Goal: Information Seeking & Learning: Learn about a topic

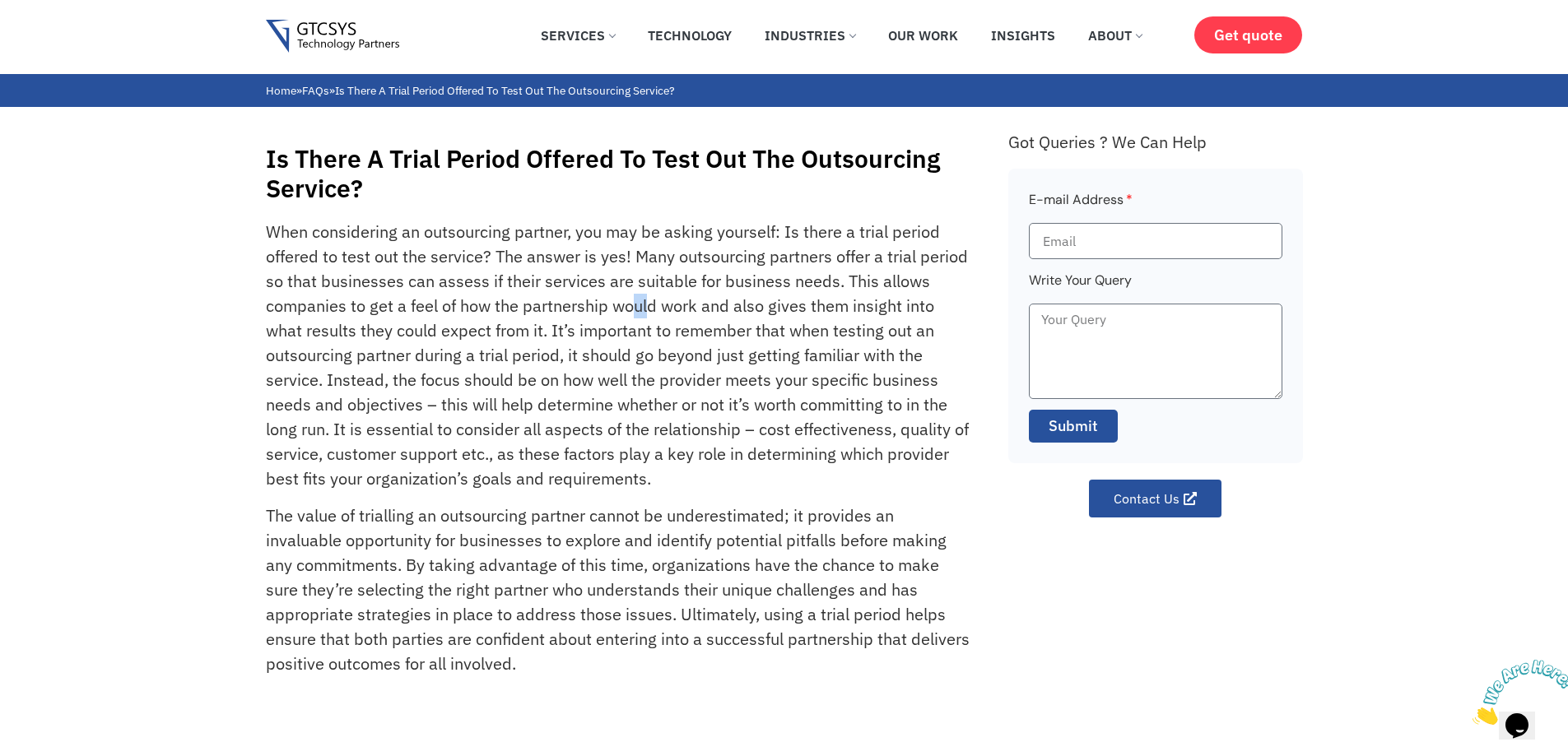
drag, startPoint x: 629, startPoint y: 299, endPoint x: 648, endPoint y: 307, distance: 20.6
click at [648, 307] on p "When considering an outsourcing partner, you may be asking yourself: Is there a…" at bounding box center [618, 355] width 705 height 272
click at [633, 376] on p "When considering an outsourcing partner, you may be asking yourself: Is there a…" at bounding box center [618, 355] width 705 height 272
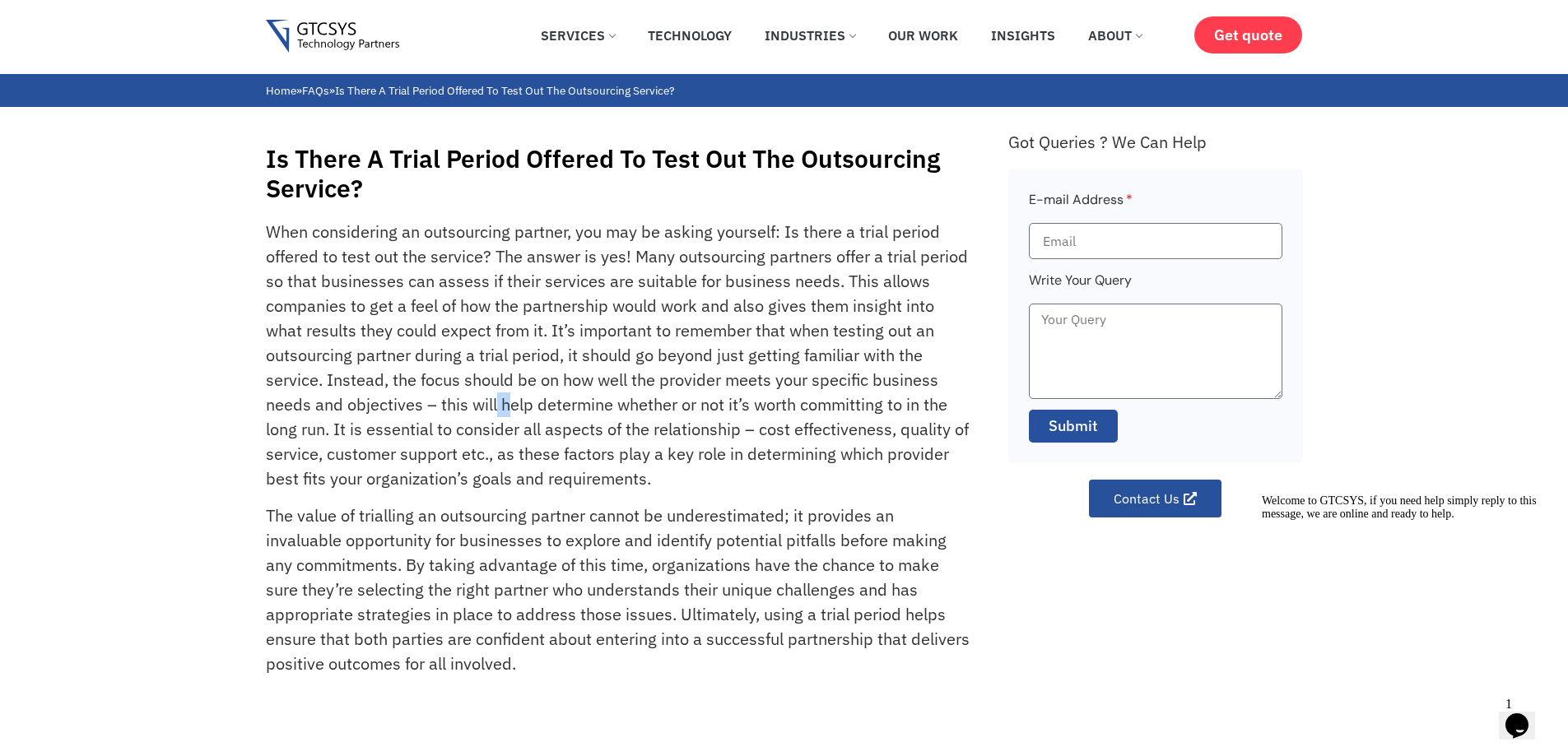
click at [505, 403] on p "When considering an outsourcing partner, you may be asking yourself: Is there a…" at bounding box center [618, 355] width 705 height 272
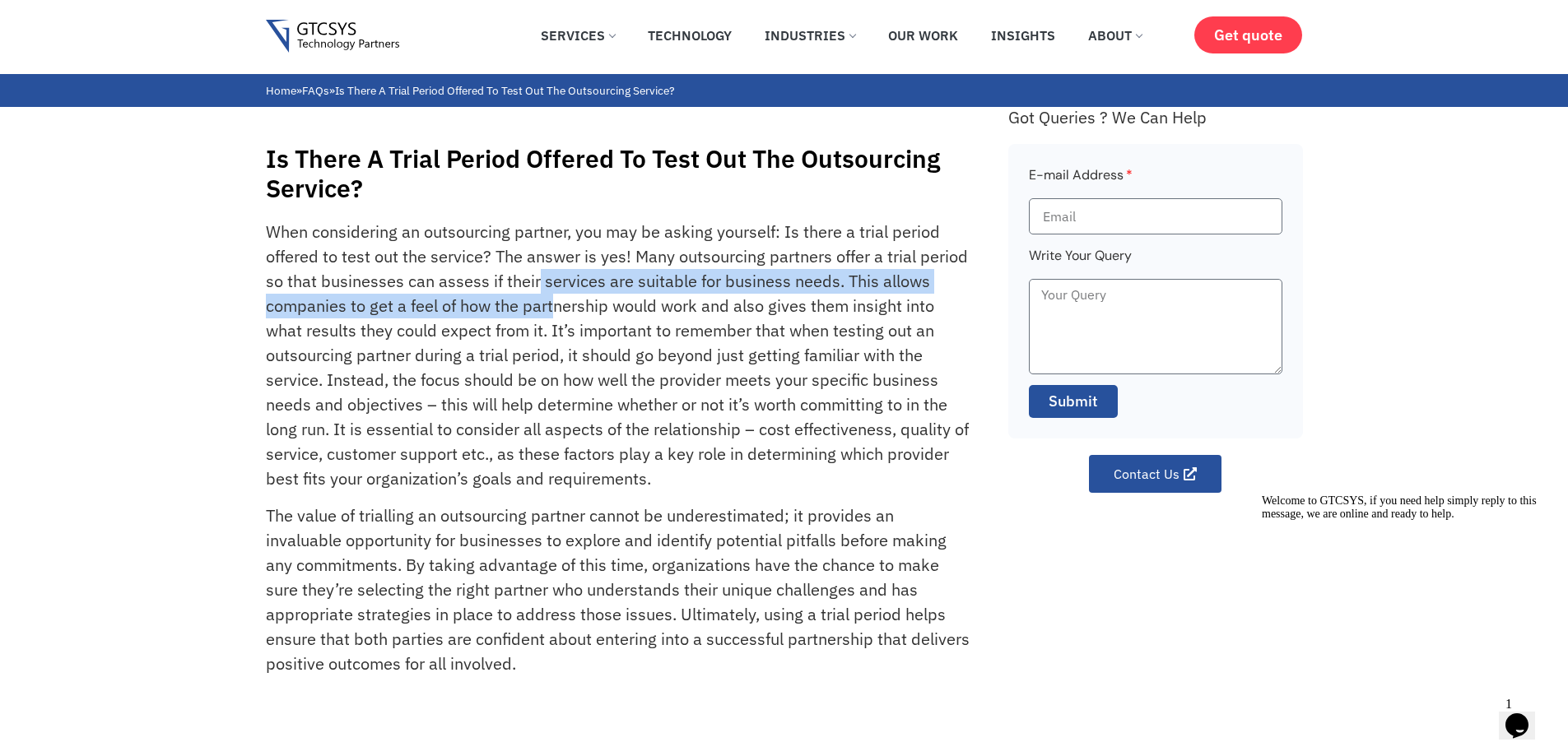
click at [552, 314] on p "When considering an outsourcing partner, you may be asking yourself: Is there a…" at bounding box center [618, 355] width 705 height 272
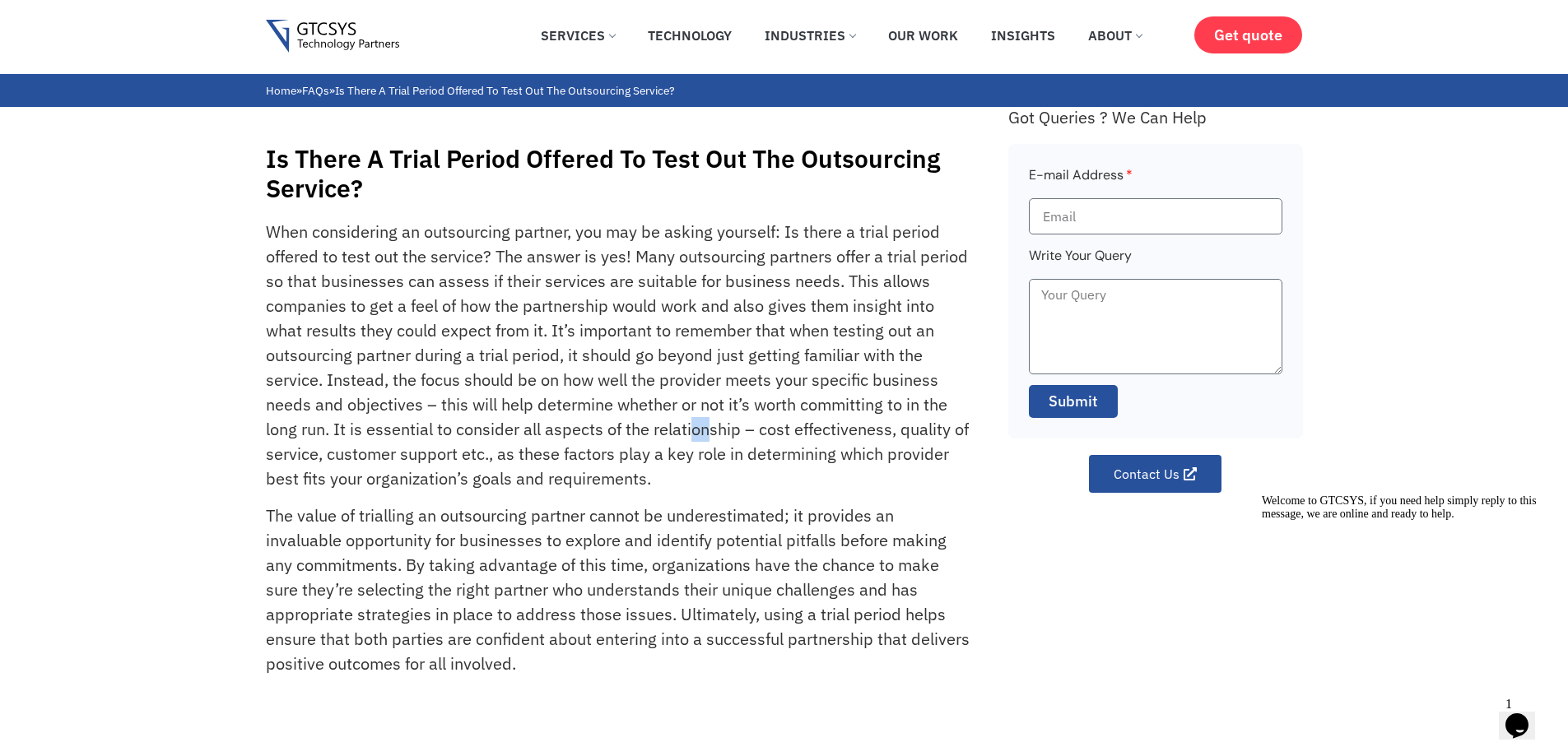
drag, startPoint x: 693, startPoint y: 430, endPoint x: 709, endPoint y: 432, distance: 16.1
click at [709, 432] on p "When considering an outsourcing partner, you may be asking yourself: Is there a…" at bounding box center [618, 355] width 705 height 272
drag, startPoint x: 515, startPoint y: 422, endPoint x: 542, endPoint y: 427, distance: 27.5
click at [542, 427] on p "When considering an outsourcing partner, you may be asking yourself: Is there a…" at bounding box center [618, 355] width 705 height 272
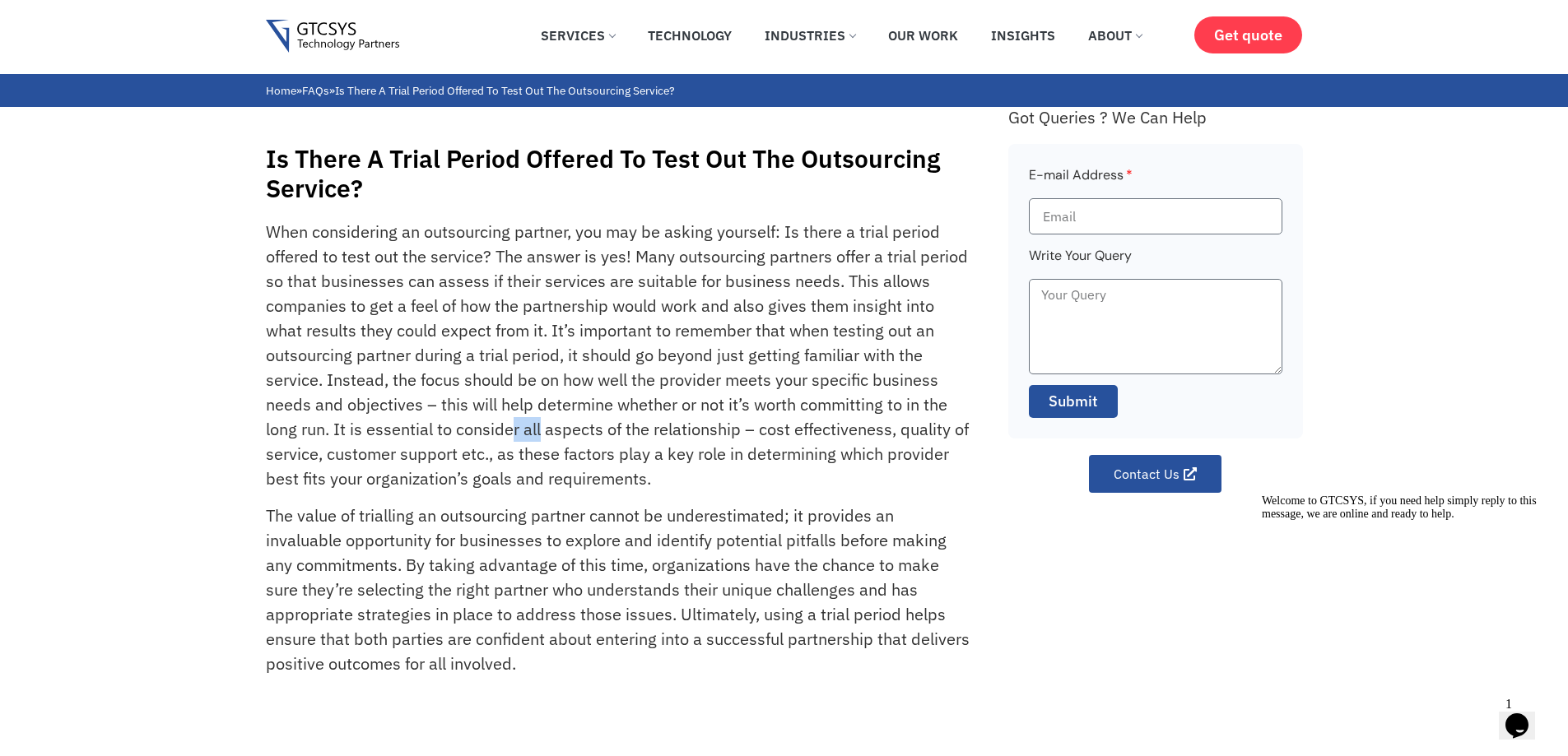
click at [542, 427] on p "When considering an outsourcing partner, you may be asking yourself: Is there a…" at bounding box center [618, 355] width 705 height 272
click at [607, 457] on p "When considering an outsourcing partner, you may be asking yourself: Is there a…" at bounding box center [618, 355] width 705 height 272
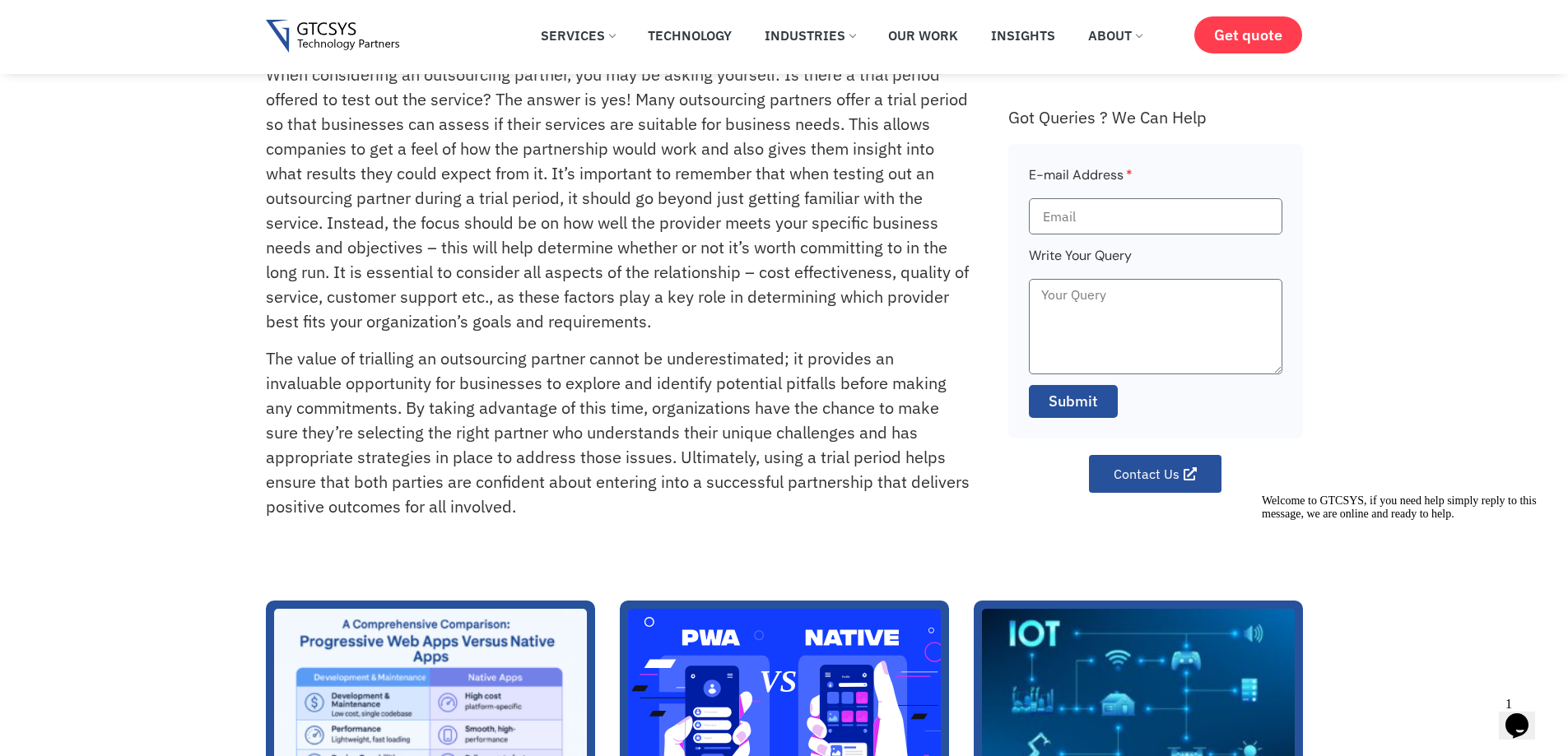
scroll to position [83, 0]
drag, startPoint x: 478, startPoint y: 426, endPoint x: 508, endPoint y: 428, distance: 30.1
click at [508, 428] on p "The value of trialling an outsourcing partner cannot be underestimated; it prov…" at bounding box center [618, 434] width 705 height 173
drag, startPoint x: 532, startPoint y: 422, endPoint x: 547, endPoint y: 425, distance: 15.3
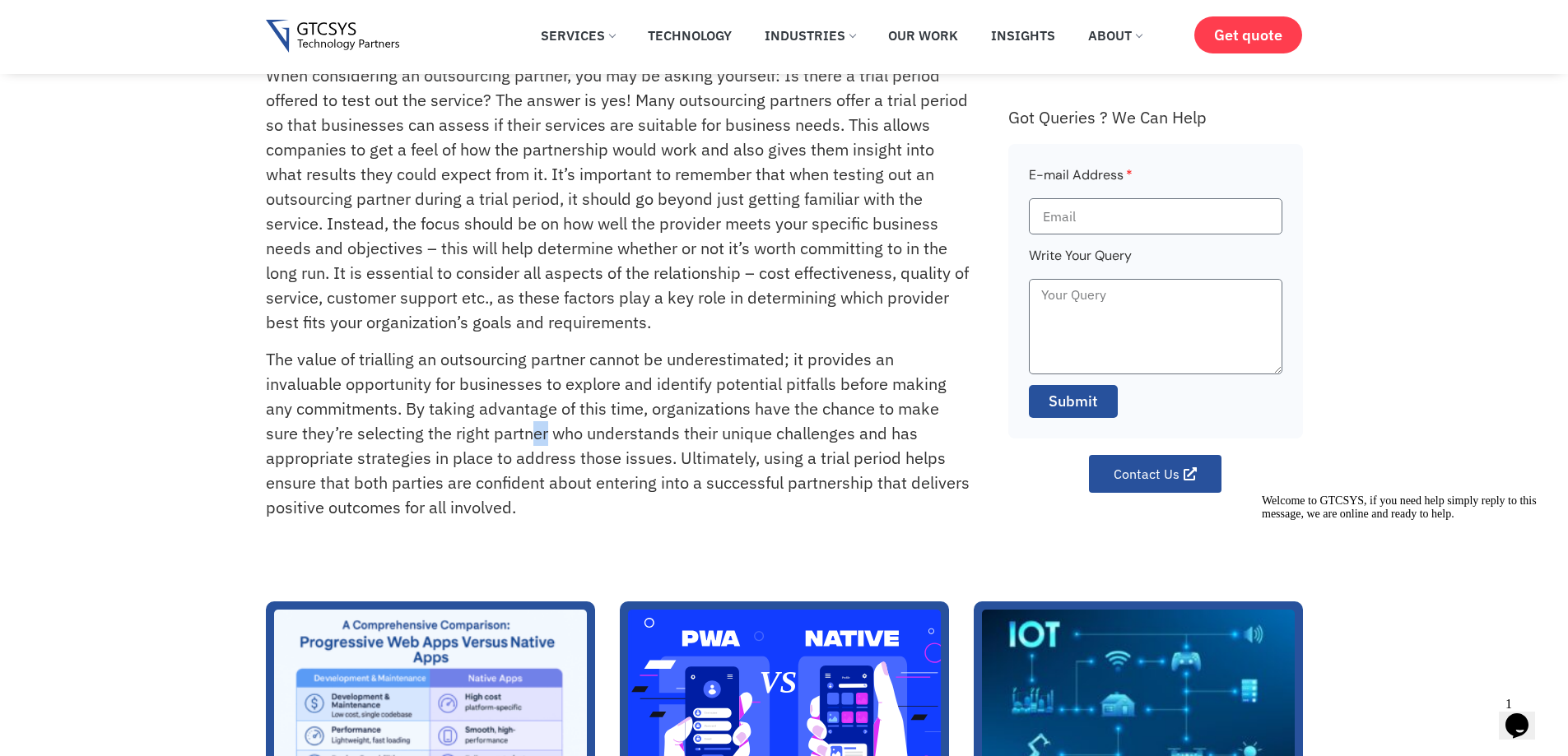
click at [547, 425] on p "The value of trialling an outsourcing partner cannot be underestimated; it prov…" at bounding box center [618, 434] width 705 height 173
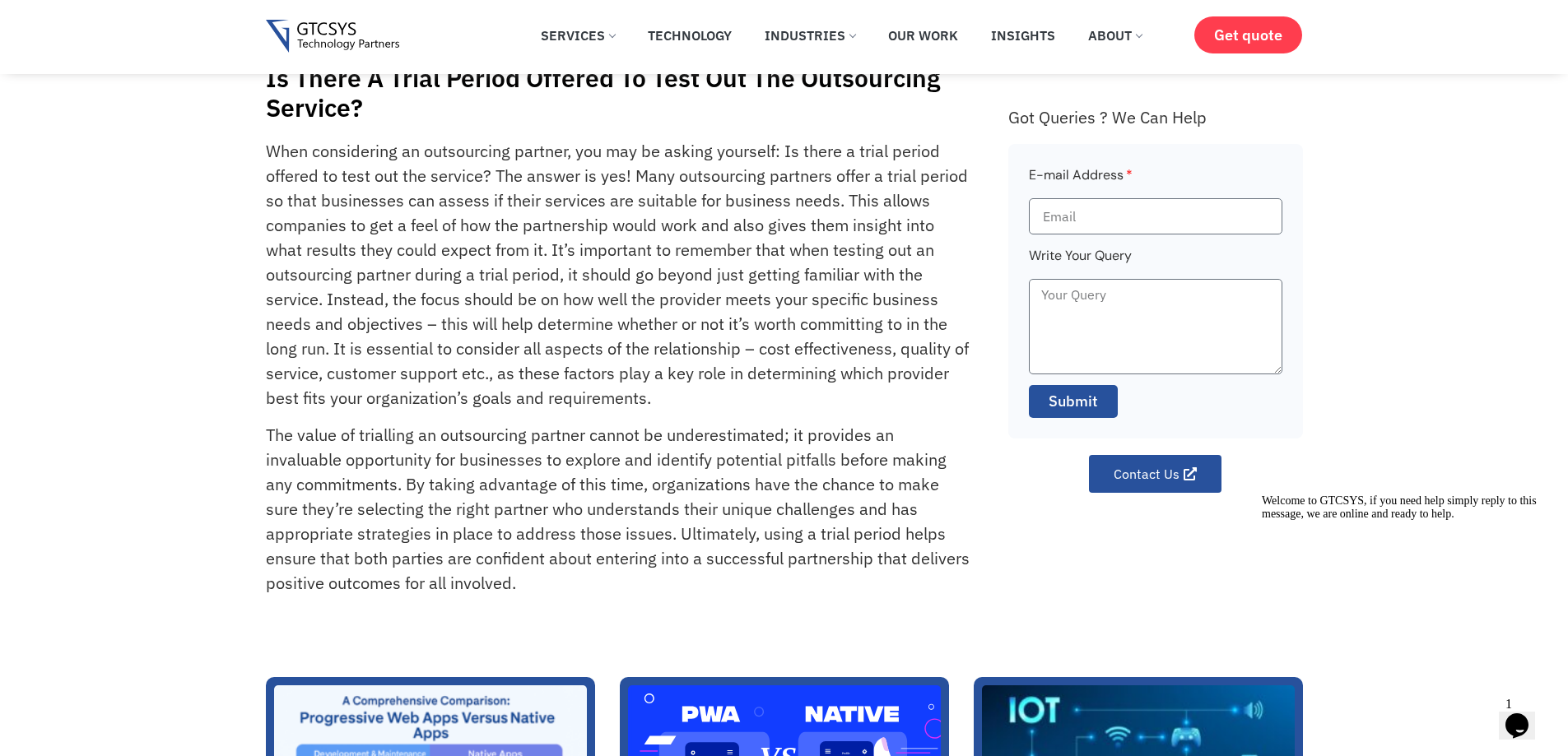
scroll to position [0, 0]
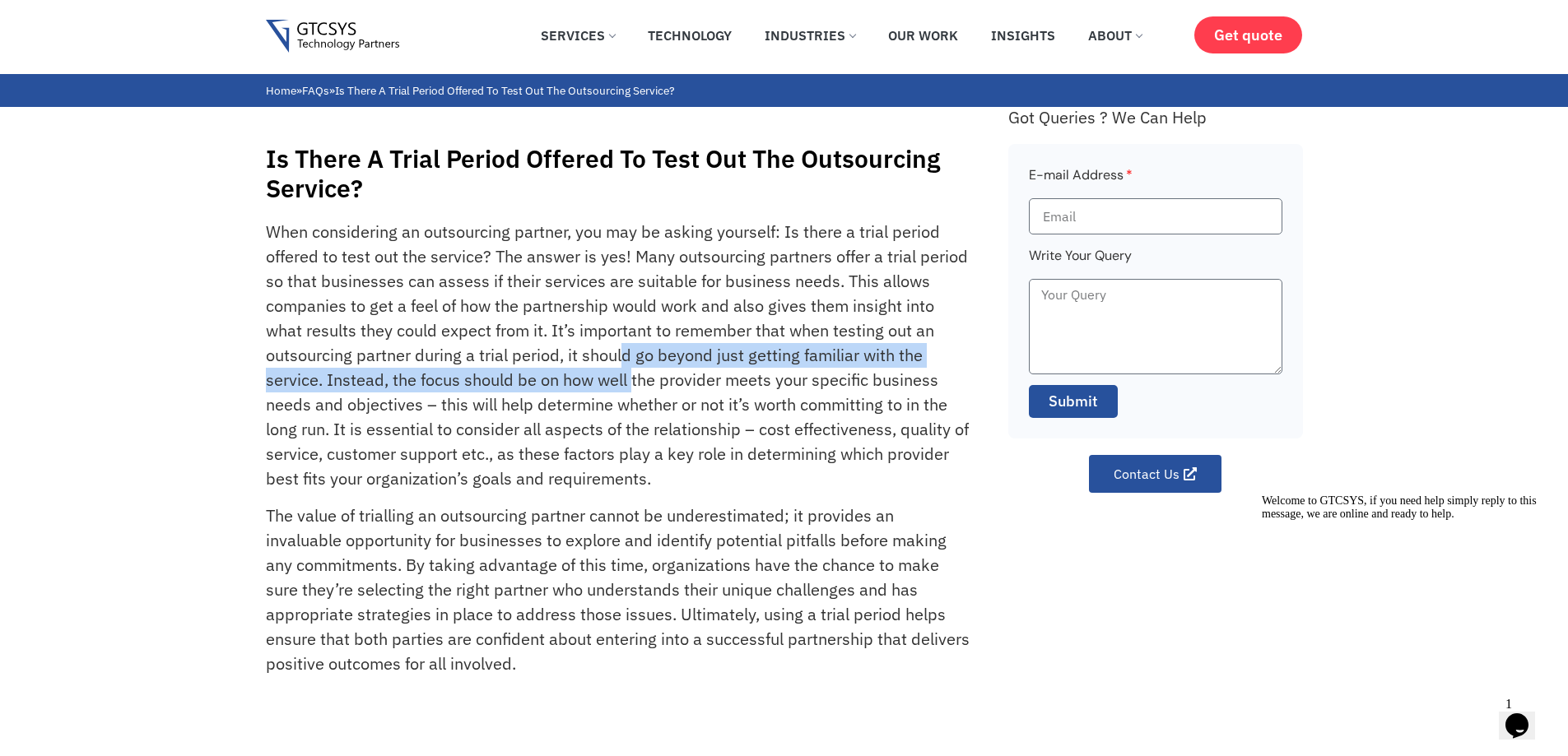
drag, startPoint x: 628, startPoint y: 375, endPoint x: 633, endPoint y: 384, distance: 10.3
click at [633, 384] on p "When considering an outsourcing partner, you may be asking yourself: Is there a…" at bounding box center [618, 355] width 705 height 272
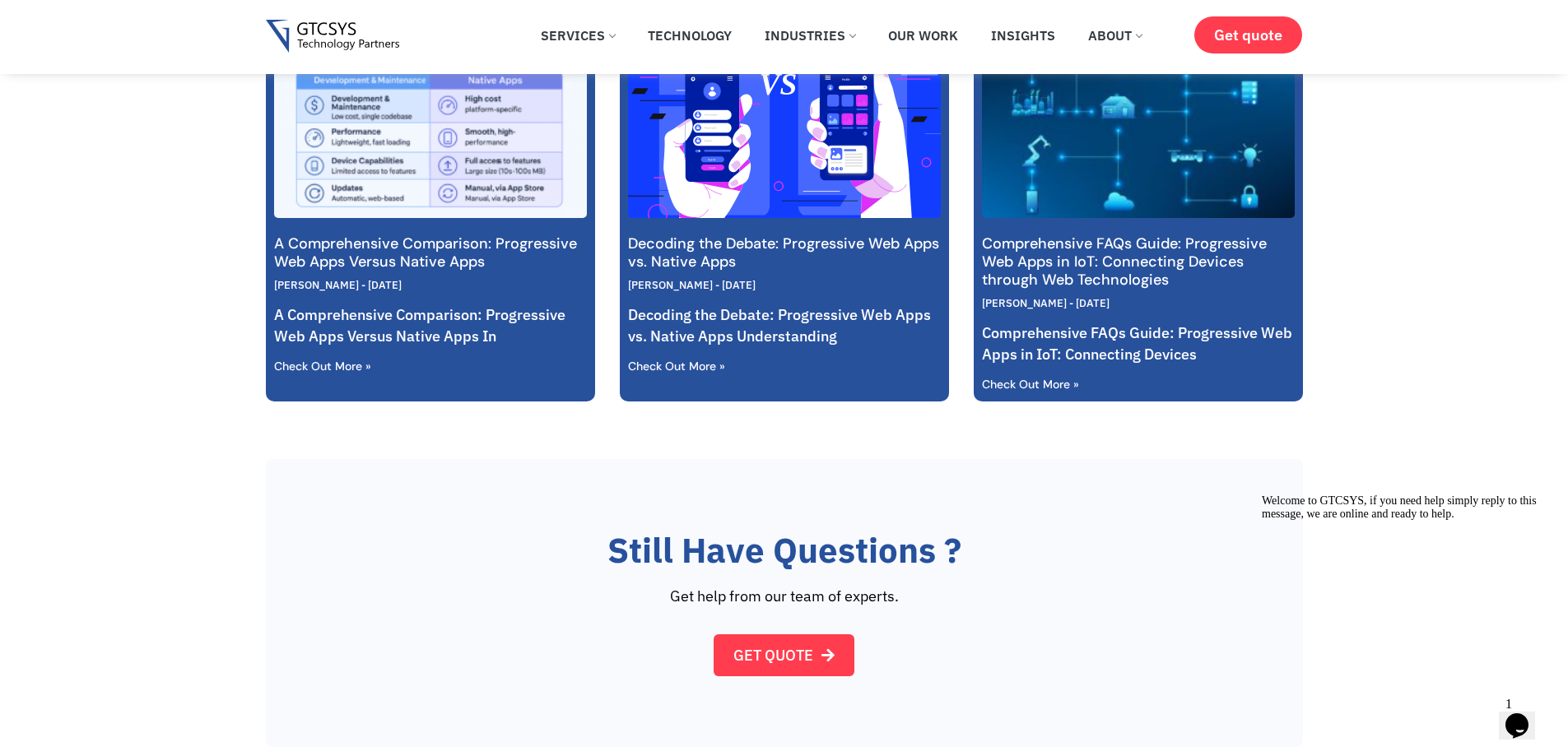
scroll to position [658, 0]
